Goal: Navigation & Orientation: Find specific page/section

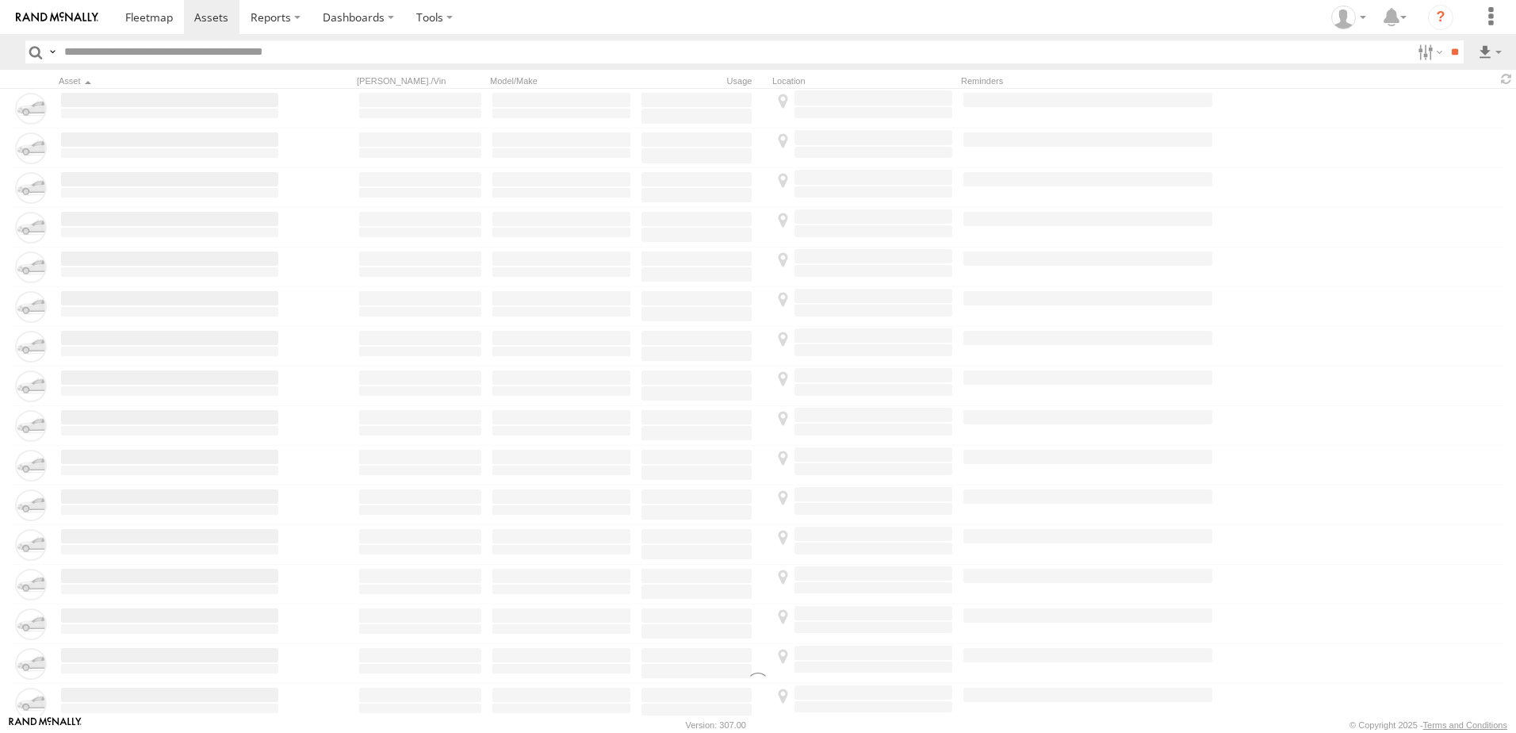
click at [0, 0] on div at bounding box center [0, 0] width 0 height 0
drag, startPoint x: 744, startPoint y: 427, endPoint x: 756, endPoint y: 427, distance: 11.1
click at [0, 0] on div at bounding box center [0, 0] width 0 height 0
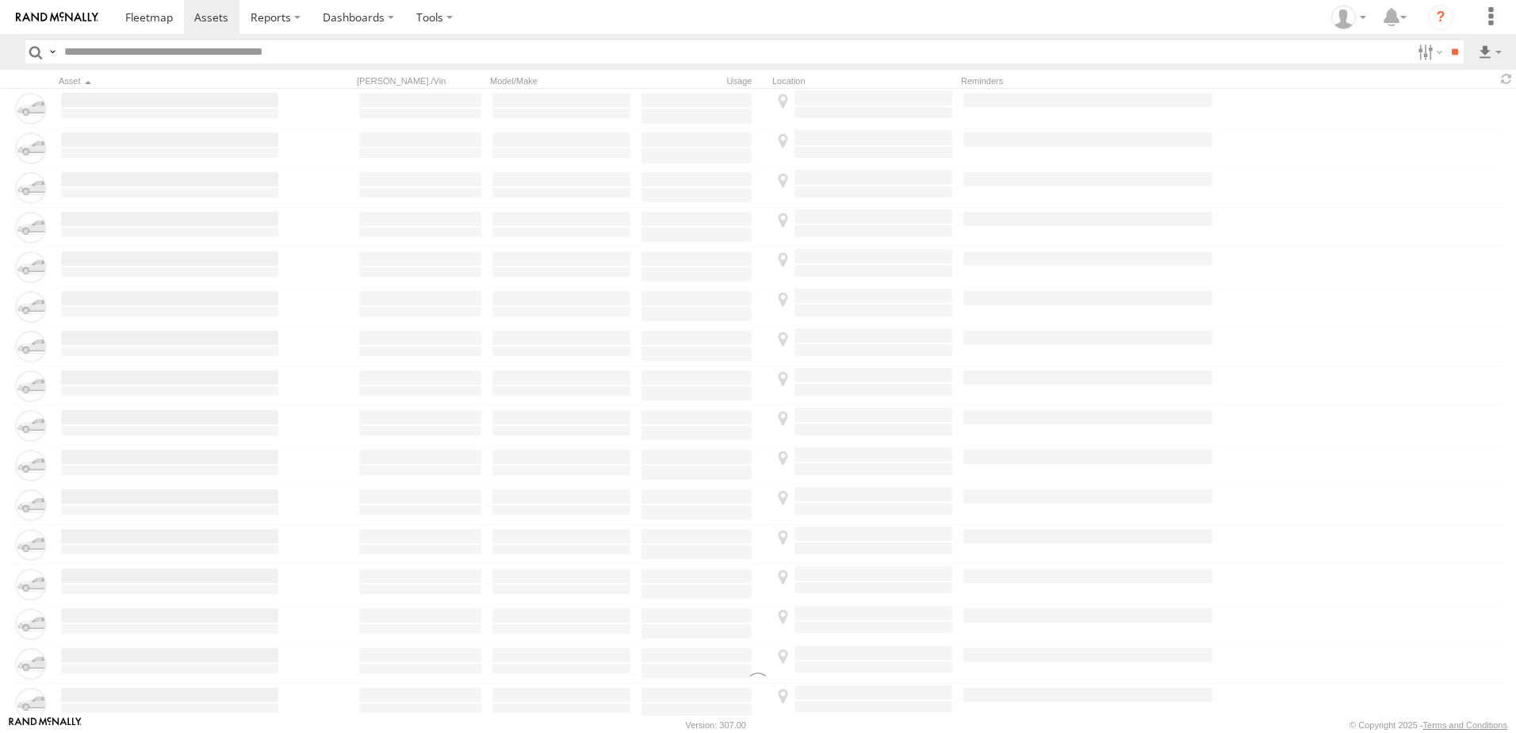
drag, startPoint x: 756, startPoint y: 427, endPoint x: 821, endPoint y: 424, distance: 65.9
click at [0, 0] on div at bounding box center [0, 0] width 0 height 0
click at [146, 14] on span at bounding box center [149, 17] width 48 height 15
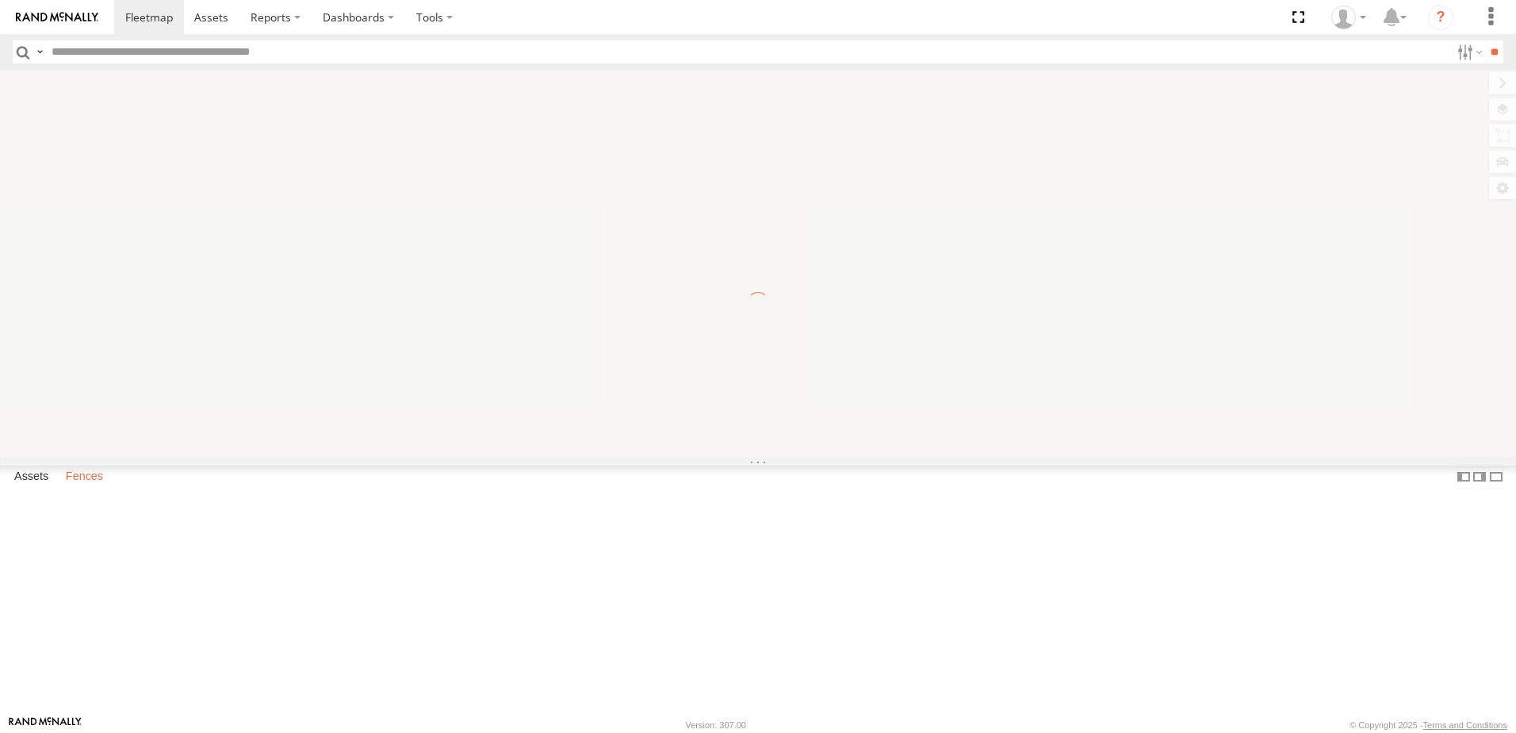
click at [75, 488] on label "Fences" at bounding box center [84, 476] width 53 height 22
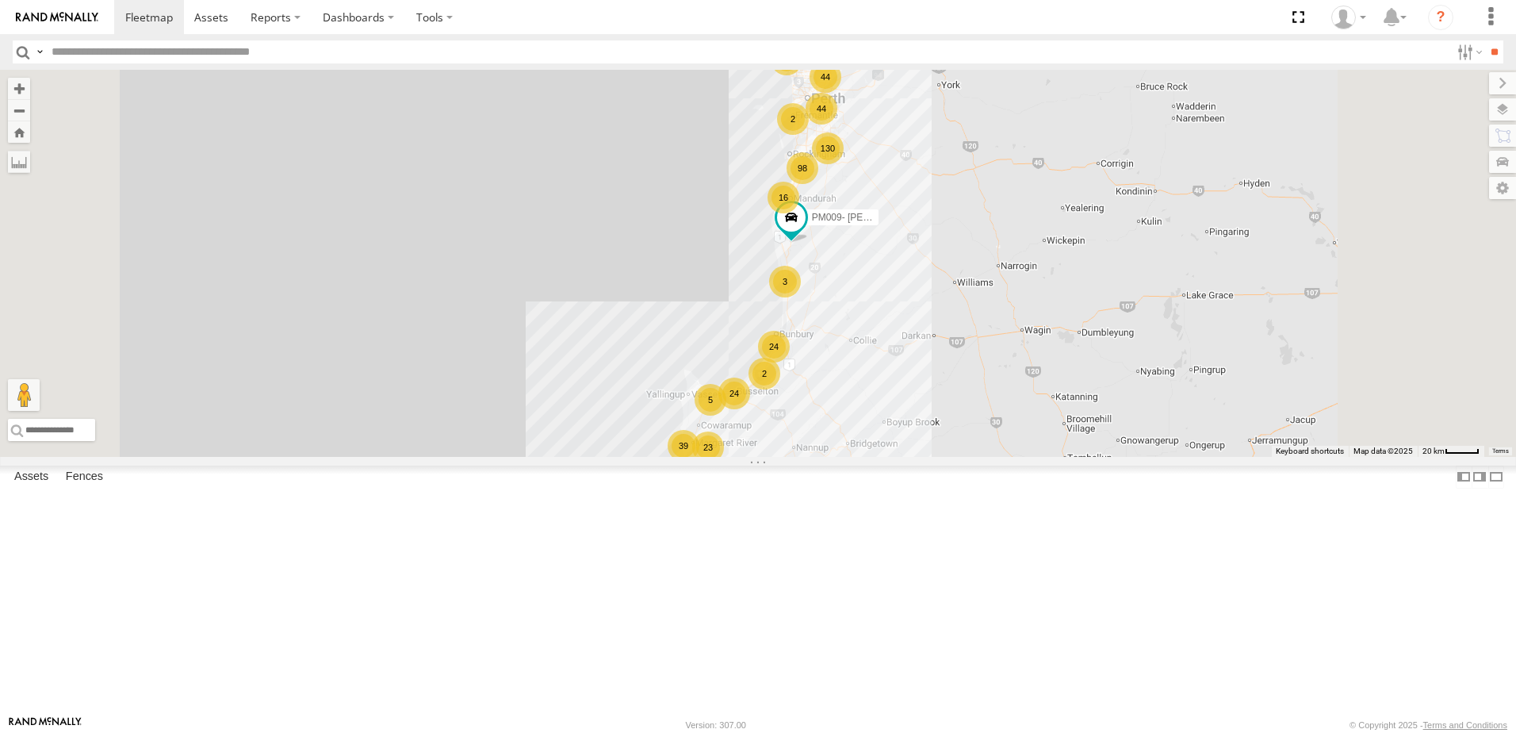
click at [0, 0] on div "Aayra" at bounding box center [0, 0] width 0 height 0
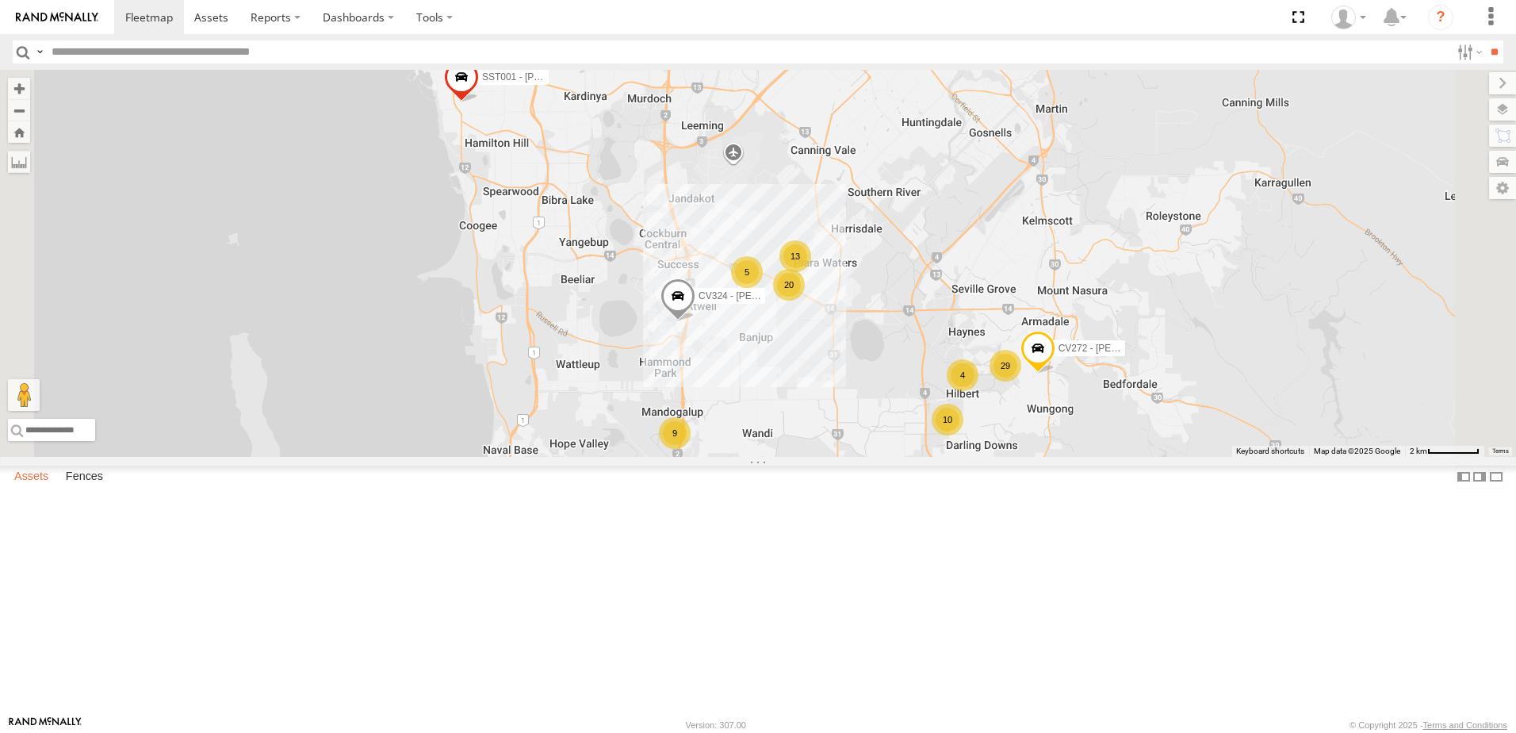
click at [19, 488] on label "Assets" at bounding box center [31, 476] width 50 height 22
click at [90, 488] on label "Fences" at bounding box center [84, 476] width 53 height 22
click at [0, 0] on link "Fence Mgt" at bounding box center [0, 0] width 0 height 0
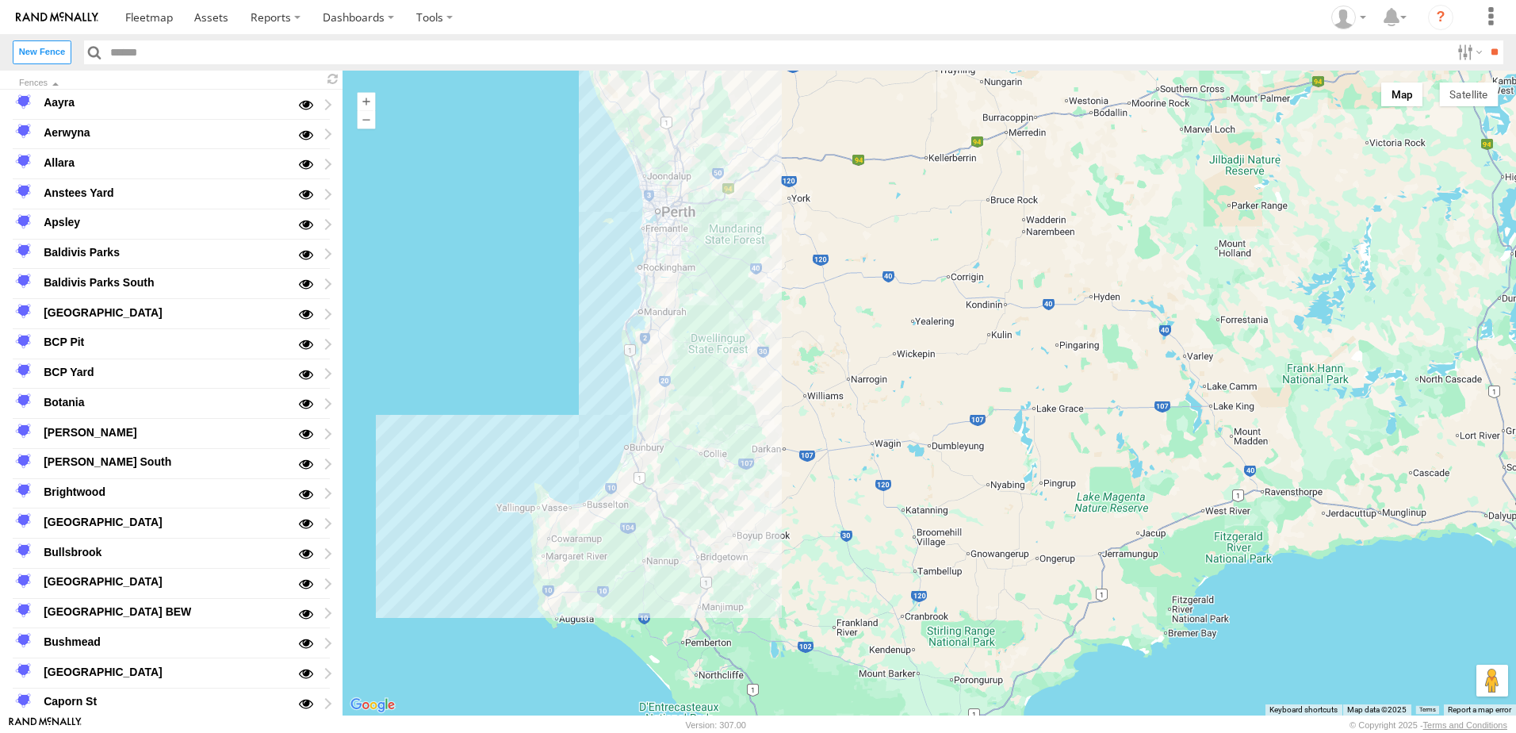
click at [75, 9] on link at bounding box center [57, 17] width 114 height 34
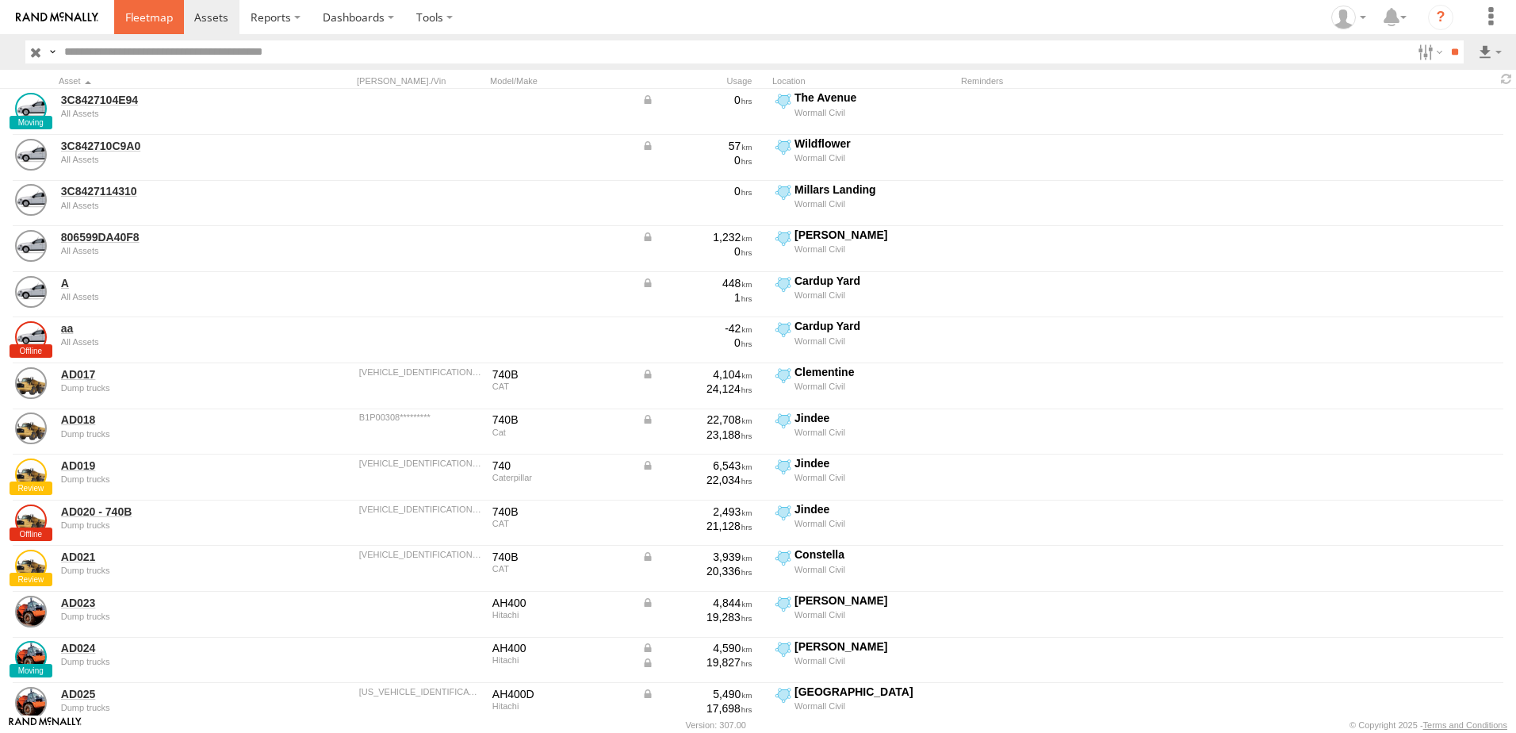
drag, startPoint x: 0, startPoint y: 0, endPoint x: 140, endPoint y: 17, distance: 141.3
click at [140, 17] on span at bounding box center [149, 17] width 48 height 15
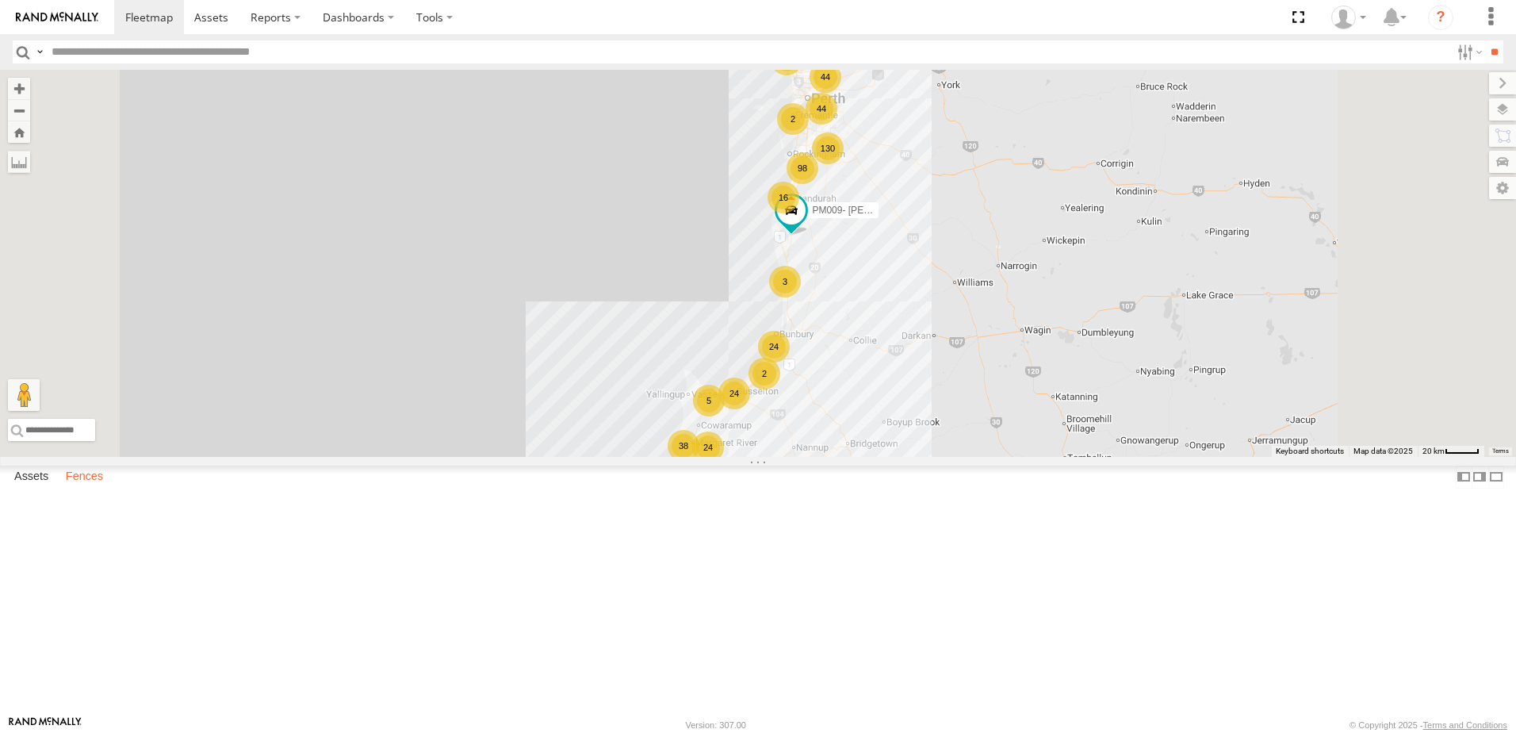
click at [88, 488] on label "Fences" at bounding box center [84, 476] width 53 height 22
click at [0, 0] on div "Trinity" at bounding box center [0, 0] width 0 height 0
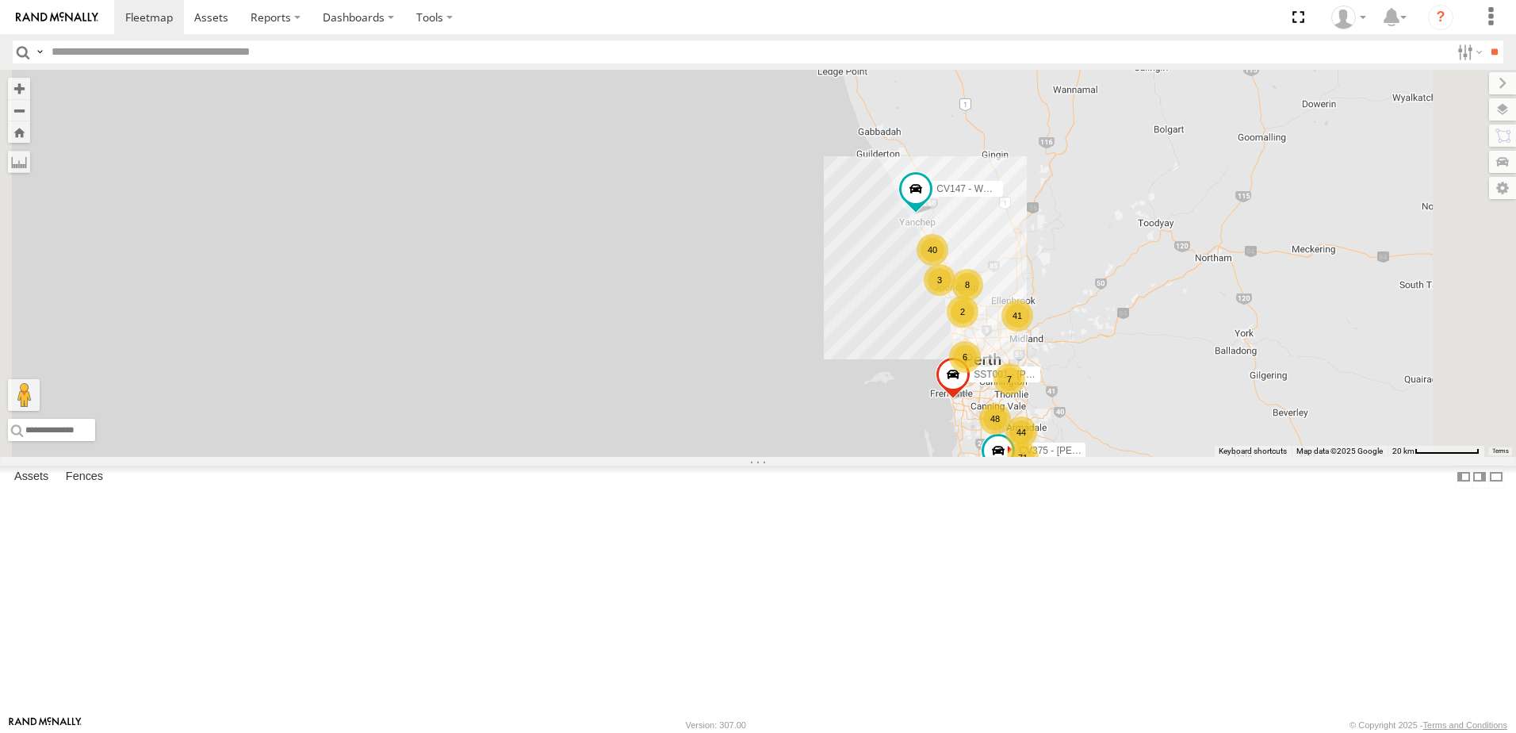
click at [36, 17] on img at bounding box center [57, 17] width 82 height 11
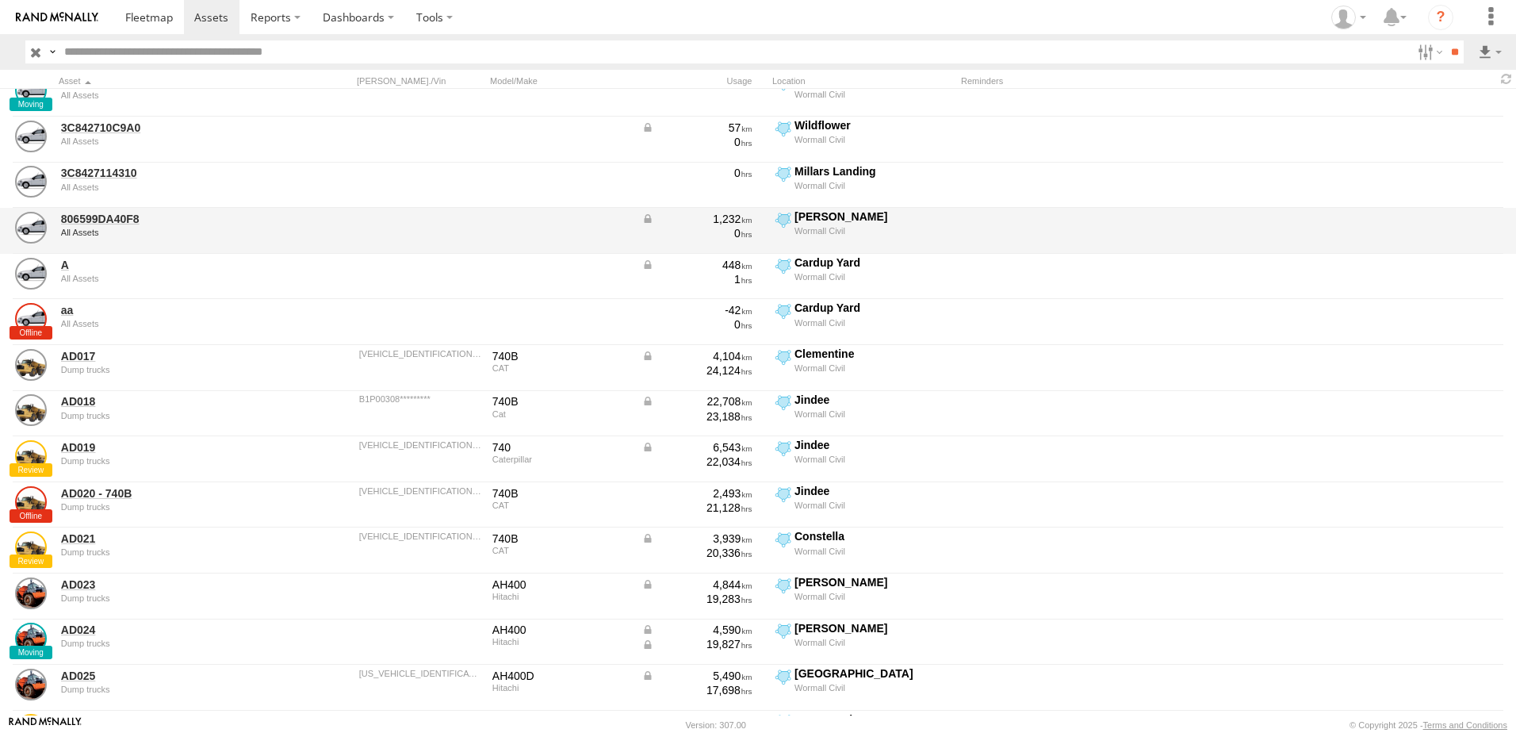
scroll to position [20, 0]
